Goal: Information Seeking & Learning: Learn about a topic

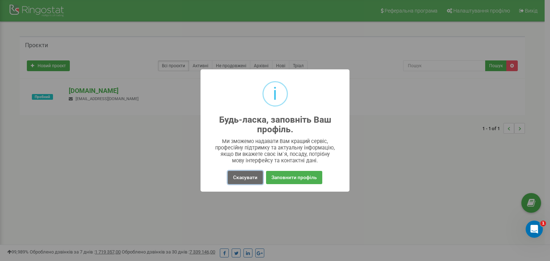
click at [254, 173] on button "Скасувати" at bounding box center [245, 177] width 35 height 13
click at [241, 179] on button "Скасувати" at bounding box center [245, 177] width 35 height 13
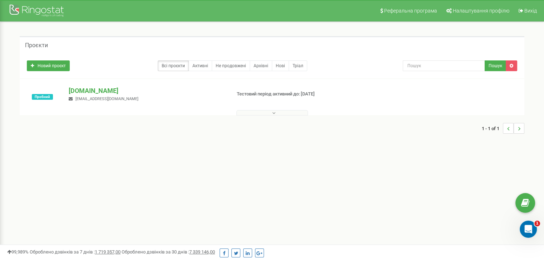
click at [268, 114] on button at bounding box center [272, 112] width 72 height 5
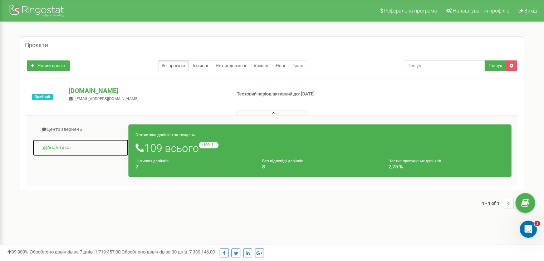
click at [62, 146] on link "Аналiтика" at bounding box center [81, 148] width 96 height 18
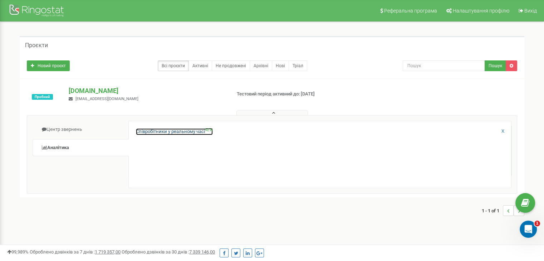
click at [194, 132] on link "Співробітники у реальному часі NEW" at bounding box center [174, 131] width 77 height 7
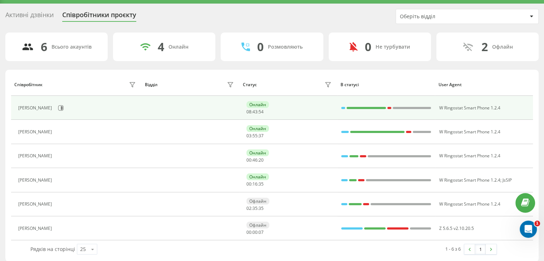
scroll to position [23, 0]
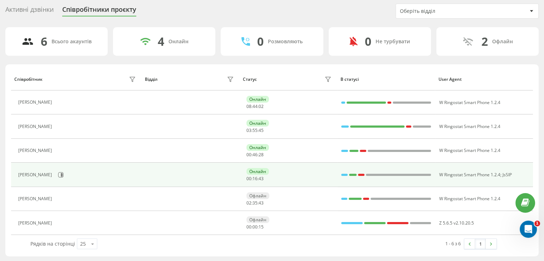
click at [43, 174] on div "Марина Мищук" at bounding box center [35, 174] width 35 height 5
click at [58, 174] on icon at bounding box center [61, 175] width 6 height 6
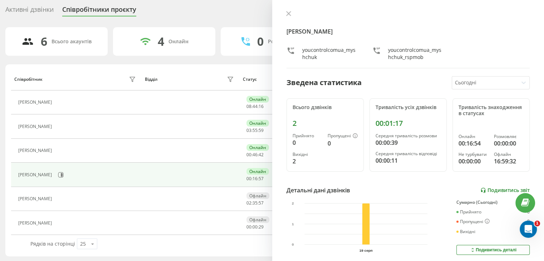
click at [509, 188] on link "Подивитись звіт" at bounding box center [504, 190] width 49 height 6
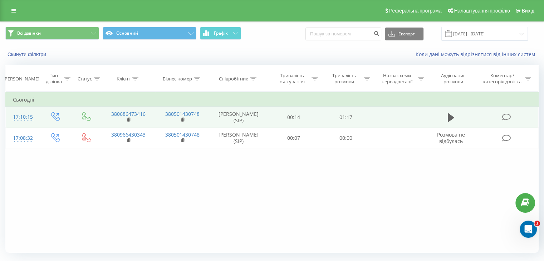
click at [504, 118] on icon at bounding box center [506, 117] width 9 height 8
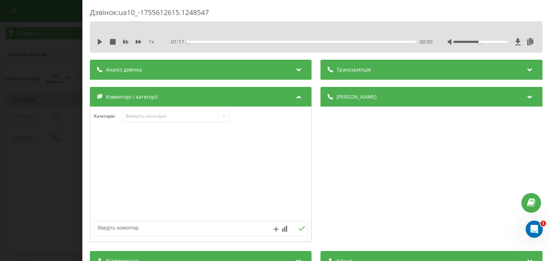
click at [202, 71] on div "Аналіз дзвінка" at bounding box center [200, 70] width 221 height 20
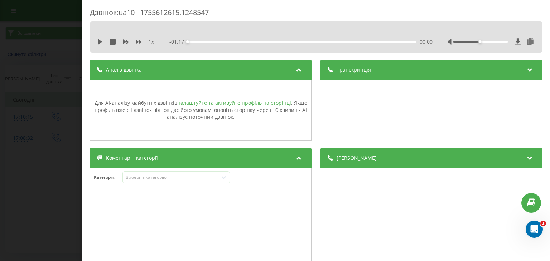
click at [203, 105] on link "налаштуйте та активуйте профіль на сторінці" at bounding box center [234, 102] width 114 height 7
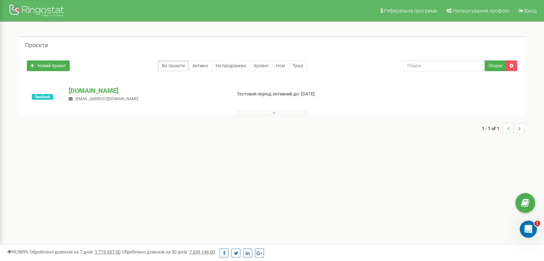
click at [274, 112] on icon at bounding box center [273, 113] width 3 height 5
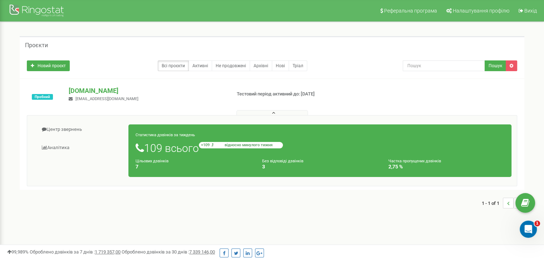
click at [211, 145] on small "+109 відносно минулого тижня" at bounding box center [241, 145] width 84 height 6
click at [219, 163] on div "Цільових дзвінків 7" at bounding box center [193, 164] width 127 height 12
drag, startPoint x: 153, startPoint y: 163, endPoint x: 170, endPoint y: 167, distance: 17.0
click at [153, 163] on small "Цільових дзвінків" at bounding box center [152, 161] width 33 height 5
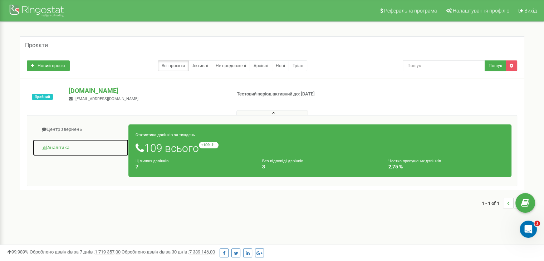
click at [54, 150] on link "Аналiтика" at bounding box center [81, 148] width 96 height 18
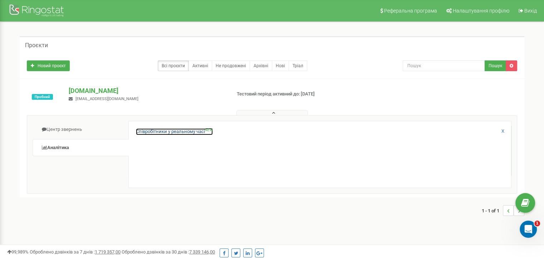
click at [190, 134] on link "Співробітники у реальному часі NEW" at bounding box center [174, 131] width 77 height 7
click at [166, 132] on link "Співробітники у реальному часі NEW" at bounding box center [174, 131] width 77 height 7
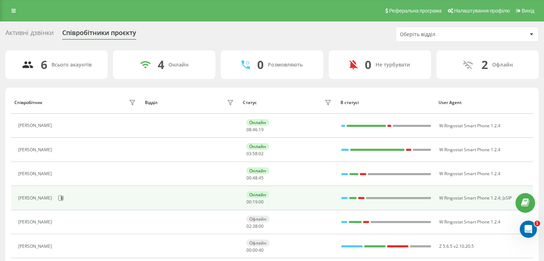
click at [40, 198] on div "[PERSON_NAME]" at bounding box center [35, 198] width 35 height 5
click at [58, 195] on icon at bounding box center [61, 198] width 6 height 6
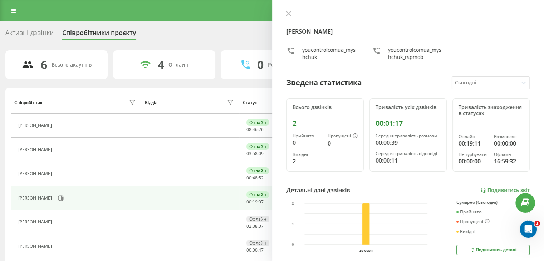
click at [480, 248] on div "Подивитись деталі" at bounding box center [493, 250] width 47 height 6
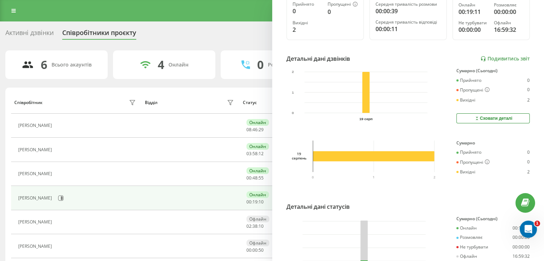
scroll to position [143, 0]
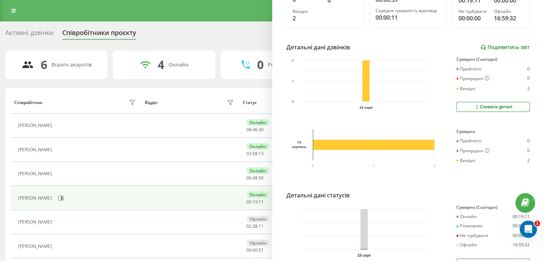
click at [507, 47] on link "Подивитись звіт" at bounding box center [504, 47] width 49 height 6
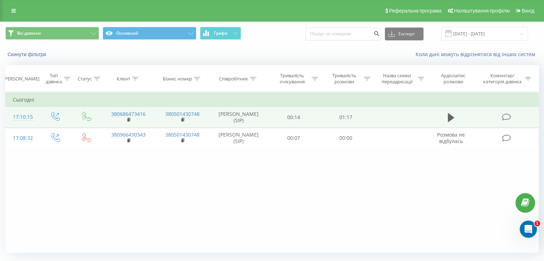
click at [507, 117] on icon at bounding box center [506, 117] width 9 height 8
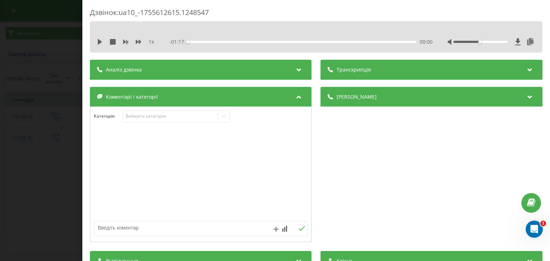
click at [220, 67] on div "Аналіз дзвінка" at bounding box center [200, 70] width 221 height 20
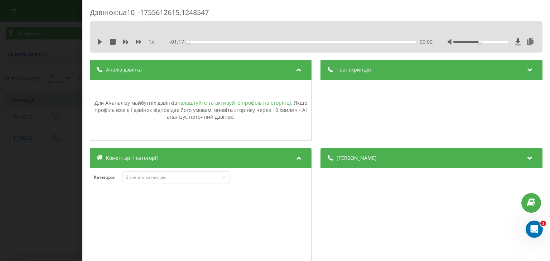
click at [261, 104] on link "налаштуйте та активуйте профіль на сторінці" at bounding box center [234, 102] width 114 height 7
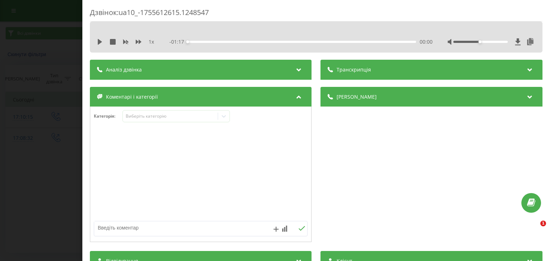
click at [151, 66] on div "Аналіз дзвінка" at bounding box center [200, 70] width 221 height 20
